Goal: Task Accomplishment & Management: Manage account settings

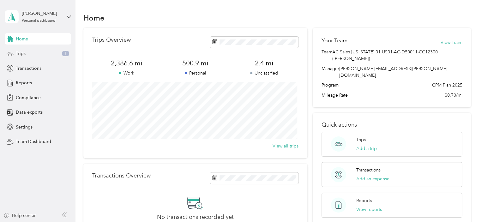
click at [48, 54] on div "Trips 1" at bounding box center [38, 53] width 66 height 11
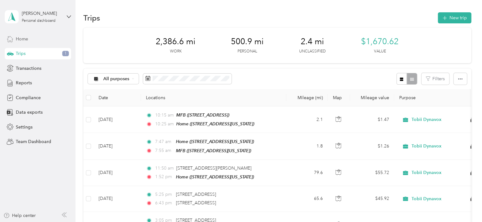
click at [41, 39] on div "Home" at bounding box center [38, 38] width 66 height 11
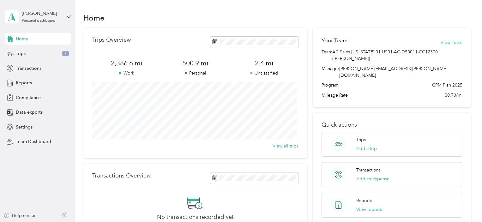
click at [66, 17] on div "Joel Allchin Personal dashboard" at bounding box center [38, 17] width 66 height 22
click at [49, 52] on div "Team dashboard" at bounding box center [107, 48] width 196 height 11
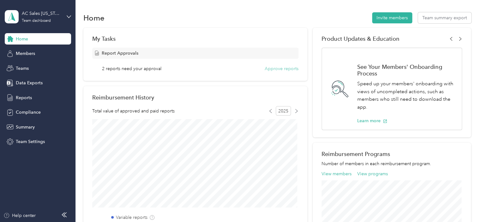
click at [279, 70] on button "Approve reports" at bounding box center [282, 68] width 34 height 7
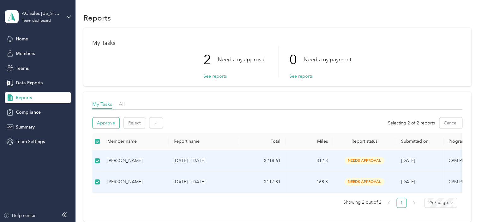
click at [110, 123] on button "Approve" at bounding box center [106, 123] width 27 height 11
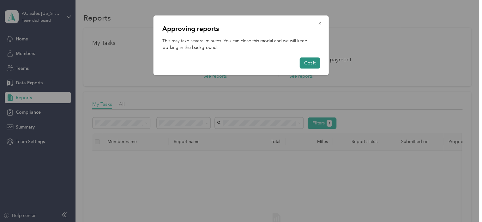
click at [312, 64] on button "Got it" at bounding box center [310, 63] width 20 height 11
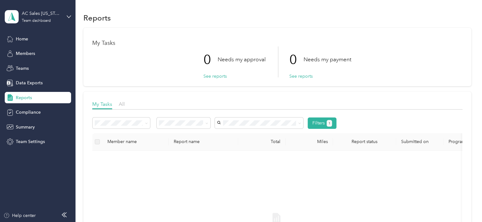
click at [27, 39] on span "Home" at bounding box center [22, 39] width 12 height 7
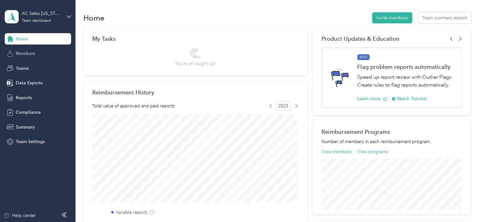
click at [36, 54] on div "Members" at bounding box center [38, 53] width 66 height 11
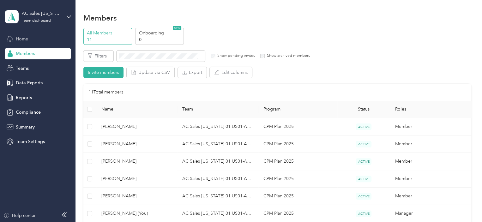
click at [26, 38] on span "Home" at bounding box center [22, 39] width 12 height 7
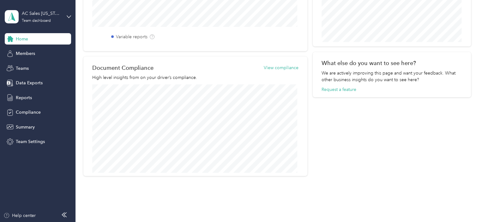
scroll to position [195, 0]
